Goal: Check status: Check status

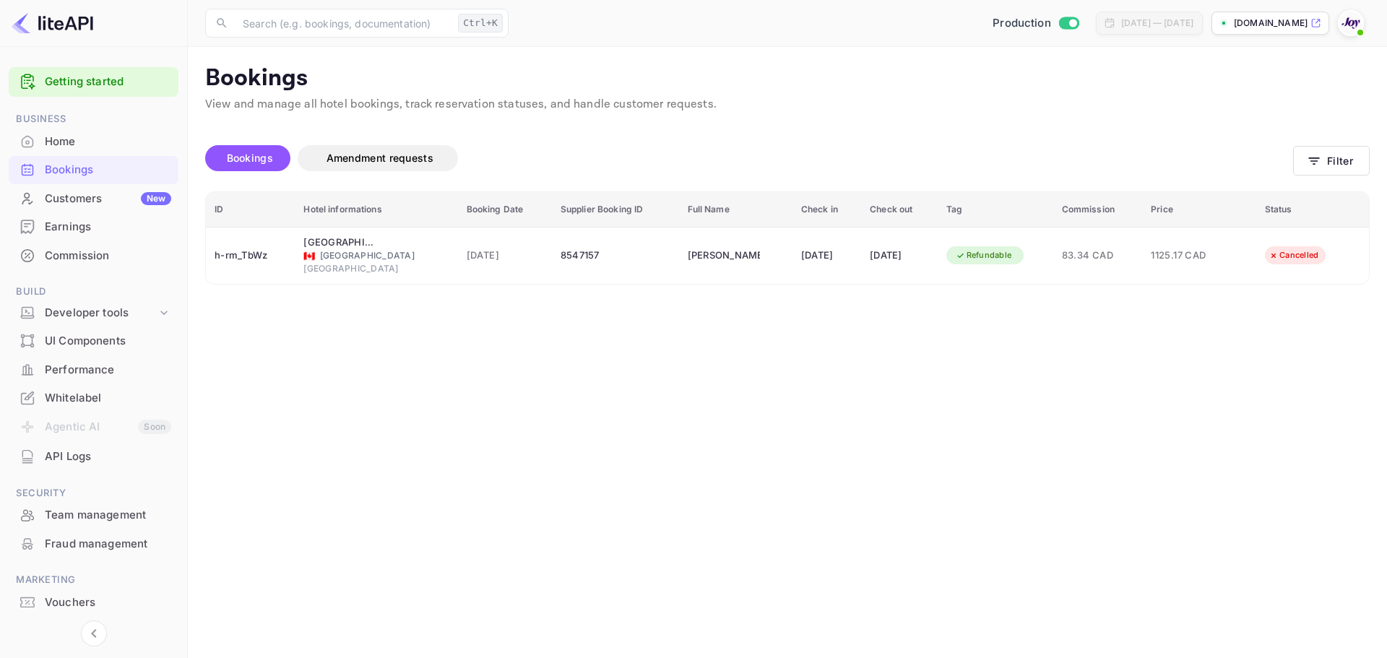
click at [1337, 162] on button "Filter" at bounding box center [1331, 161] width 77 height 30
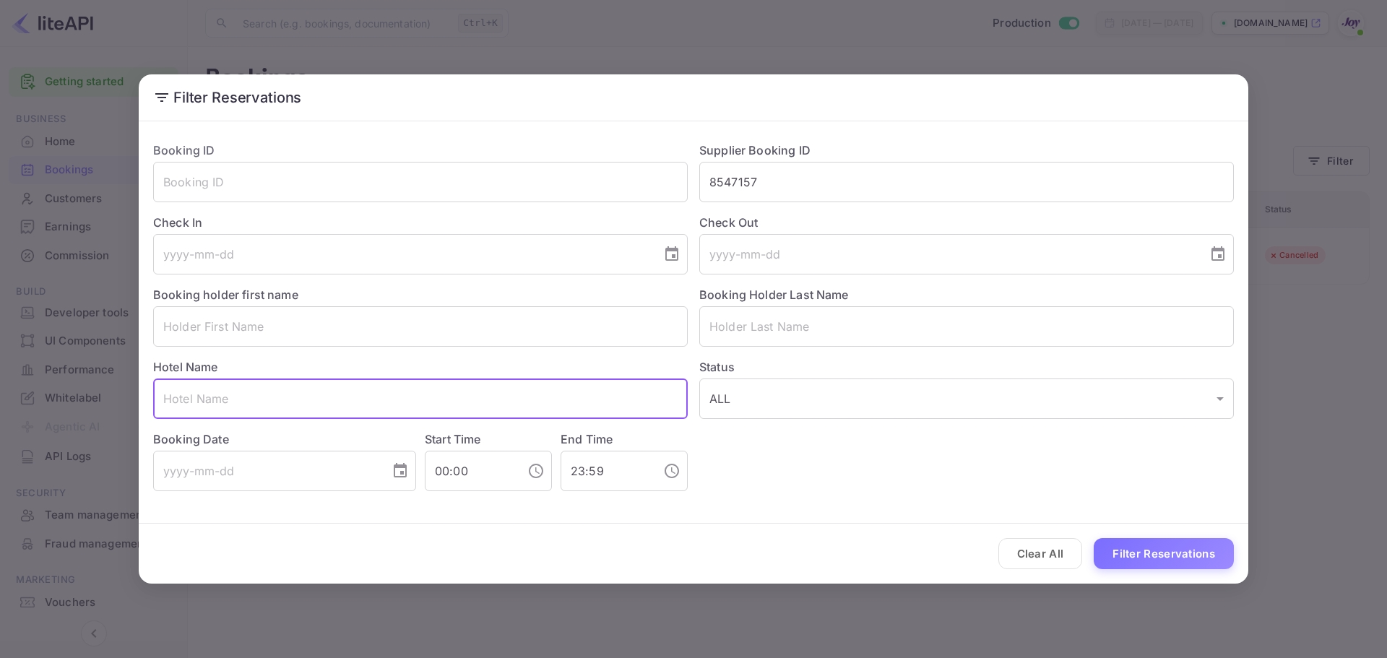
click at [243, 396] on input "text" at bounding box center [420, 398] width 535 height 40
paste input "[PERSON_NAME]"
drag, startPoint x: 196, startPoint y: 401, endPoint x: 296, endPoint y: 408, distance: 100.7
click at [296, 408] on input "[PERSON_NAME]" at bounding box center [420, 398] width 535 height 40
click at [296, 409] on input "[PERSON_NAME]" at bounding box center [420, 398] width 535 height 40
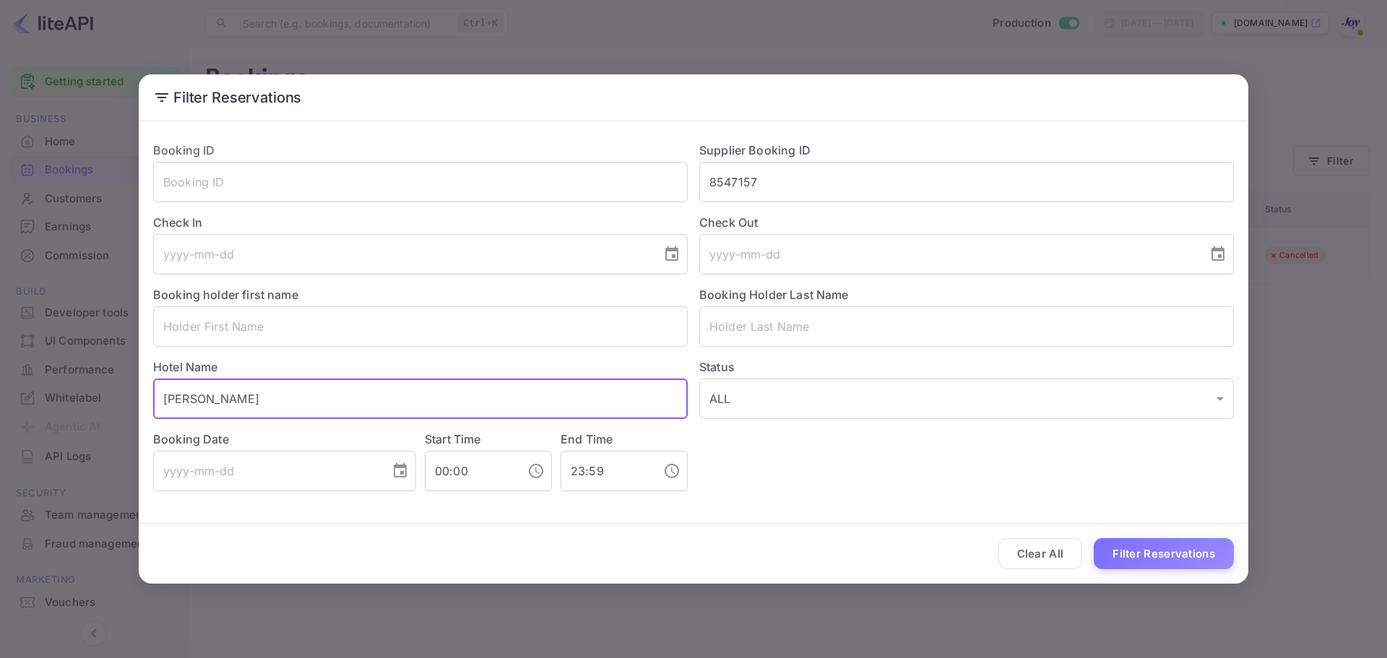
drag, startPoint x: 296, startPoint y: 409, endPoint x: 255, endPoint y: 409, distance: 41.2
click at [255, 409] on input "[PERSON_NAME]" at bounding box center [420, 398] width 535 height 40
type input "[PERSON_NAME]"
click at [768, 324] on input "text" at bounding box center [966, 326] width 535 height 40
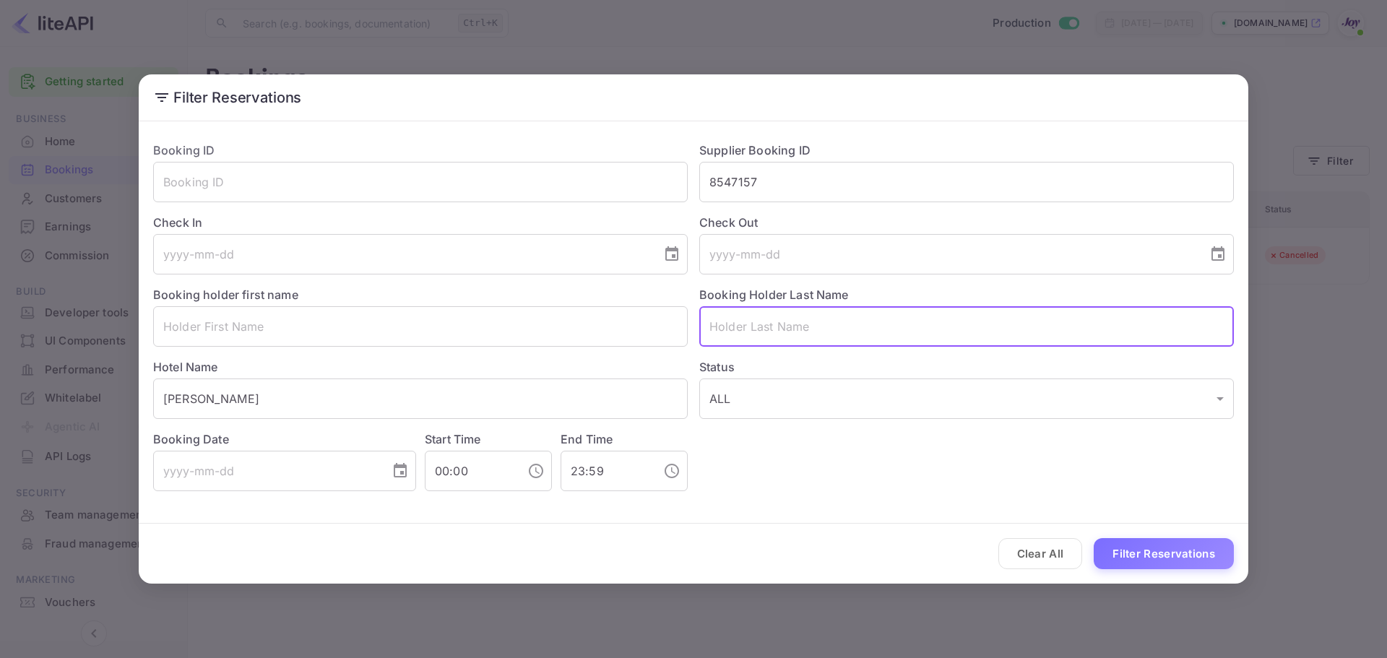
click at [761, 324] on input "text" at bounding box center [966, 326] width 535 height 40
paste input "[PERSON_NAME]"
type input "[PERSON_NAME]"
click at [234, 407] on input "[PERSON_NAME]" at bounding box center [420, 398] width 535 height 40
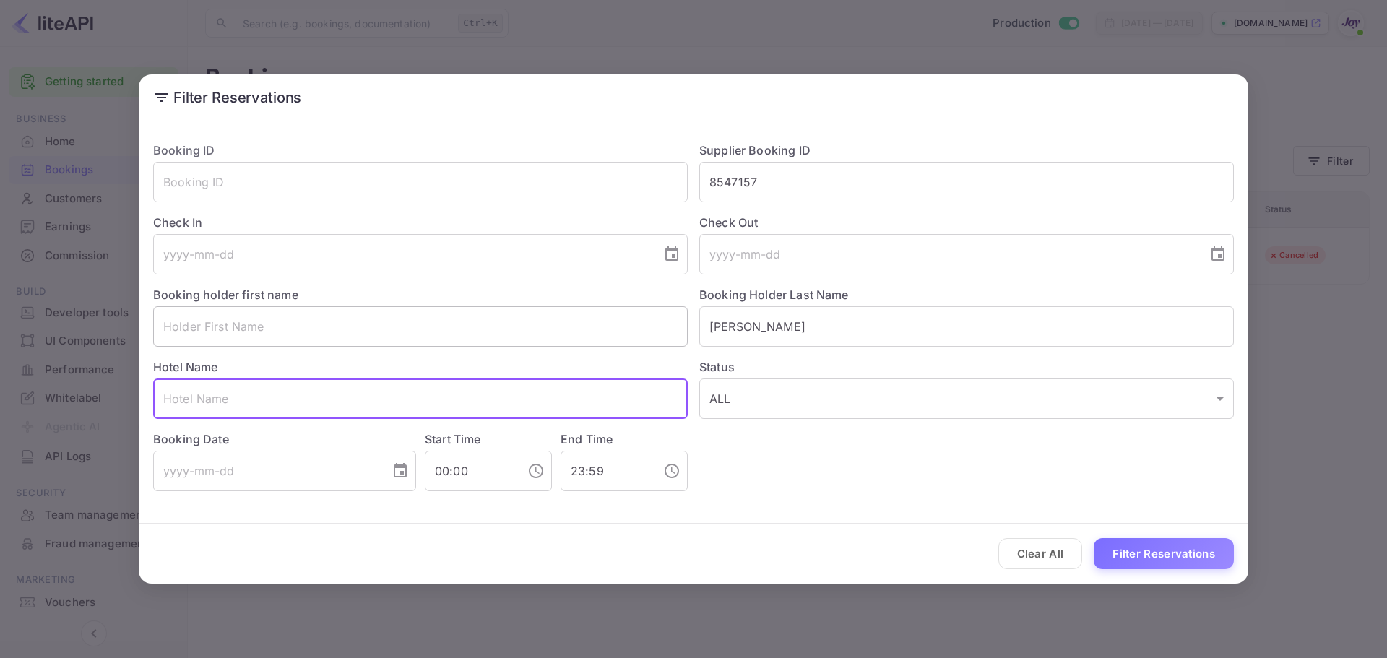
click at [304, 331] on input "text" at bounding box center [420, 326] width 535 height 40
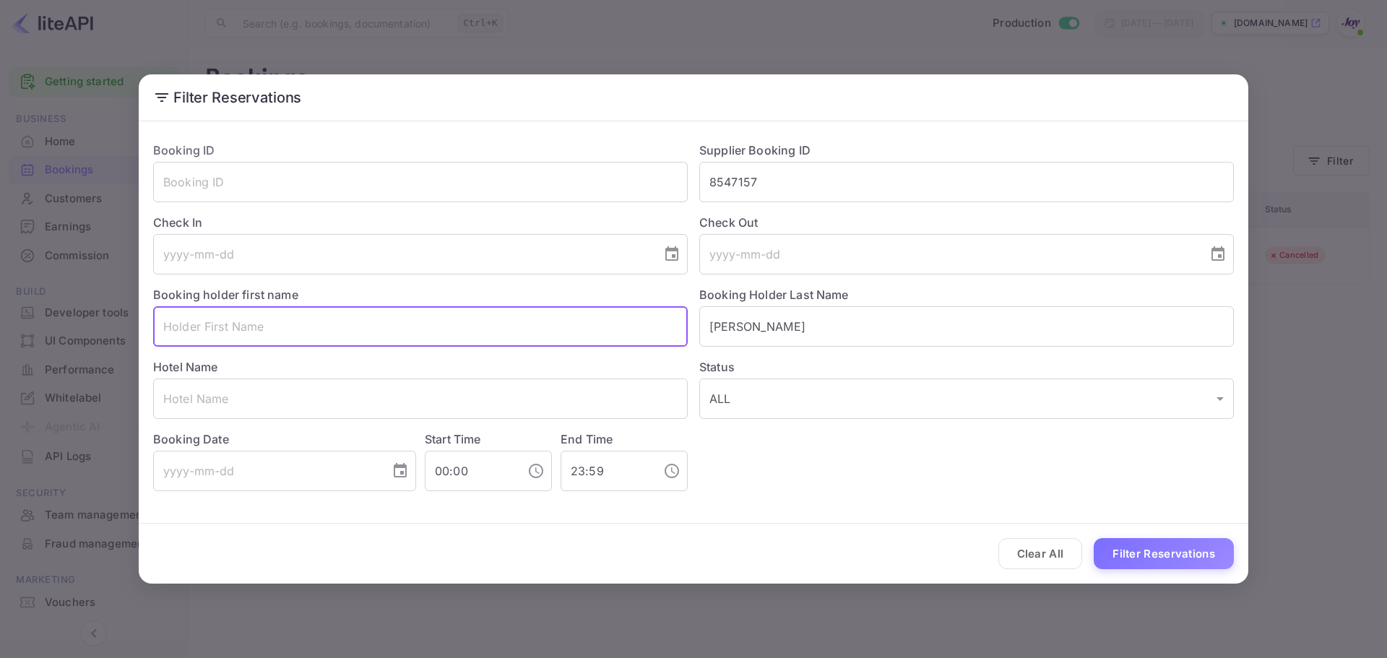
paste input "[PERSON_NAME]"
type input "[PERSON_NAME]"
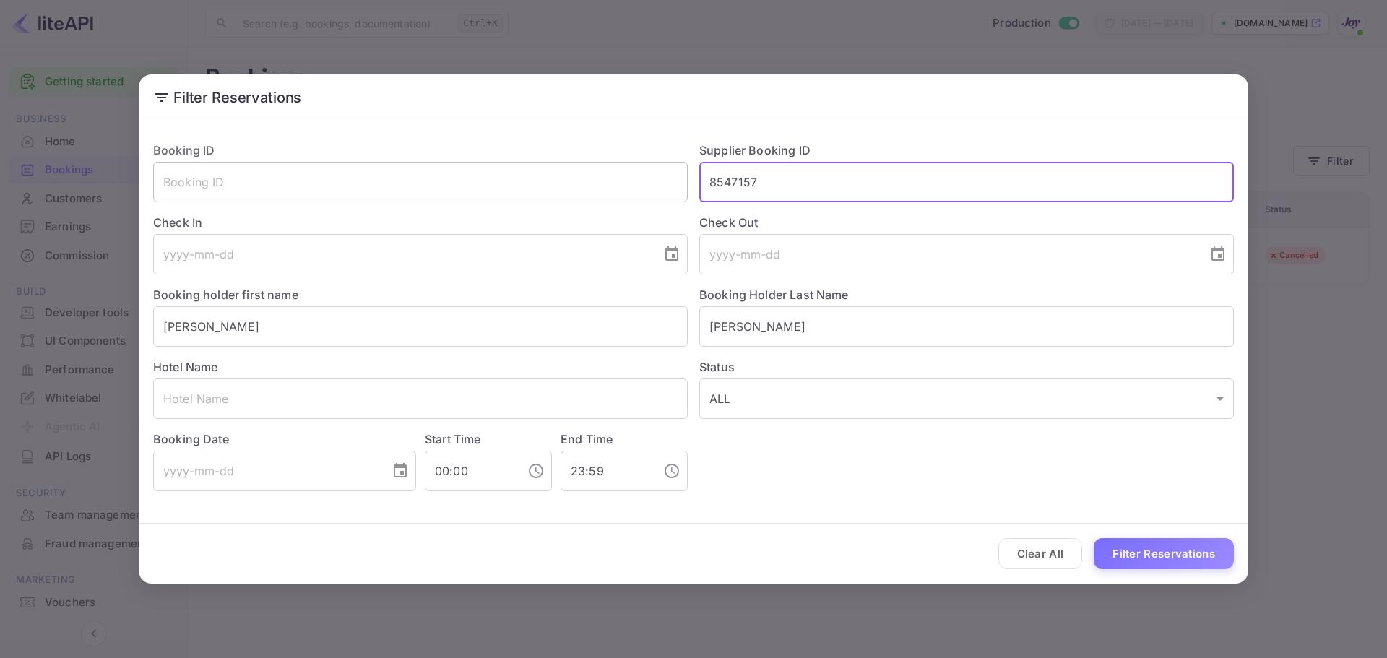
drag, startPoint x: 813, startPoint y: 172, endPoint x: 636, endPoint y: 191, distance: 178.7
click at [636, 191] on div "Booking ID ​ Supplier Booking ID 8547157 ​ Check In ​ Check Out ​ Booking holde…" at bounding box center [688, 310] width 1092 height 361
click at [1172, 563] on button "Filter Reservations" at bounding box center [1164, 553] width 140 height 31
